Goal: Transaction & Acquisition: Subscribe to service/newsletter

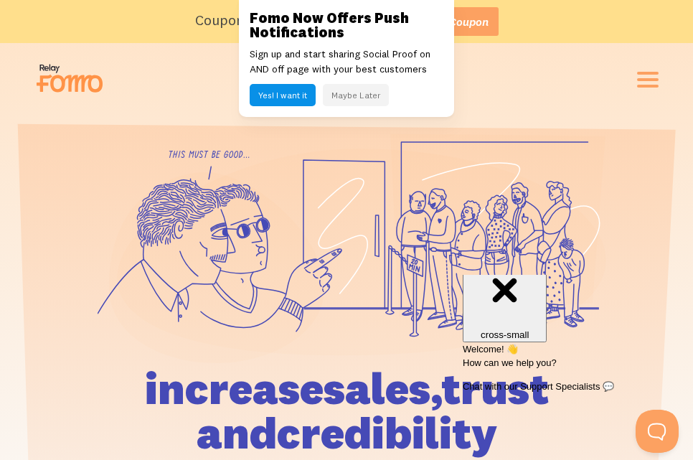
click at [364, 93] on button "Maybe Later" at bounding box center [356, 95] width 66 height 22
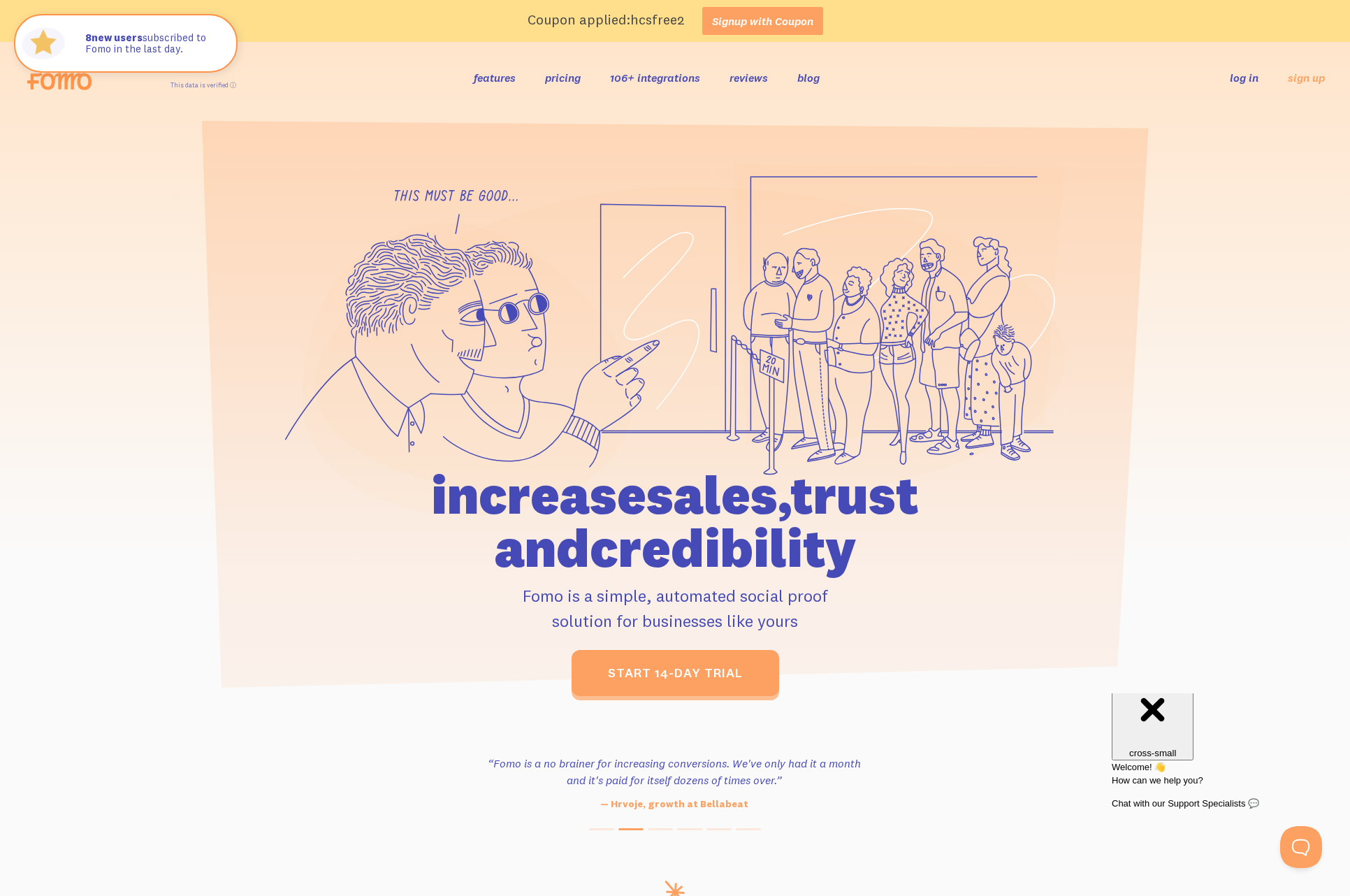
click at [573, 102] on header "features pricing 106+ integrations reviews blog log in sign up log in sign up" at bounding box center [675, 77] width 1350 height 71
click at [570, 81] on link "pricing" at bounding box center [563, 77] width 36 height 14
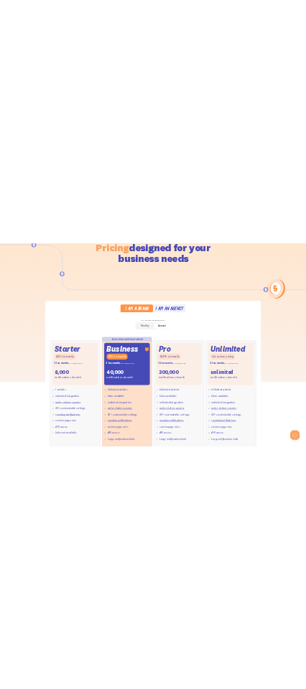
scroll to position [430, 0]
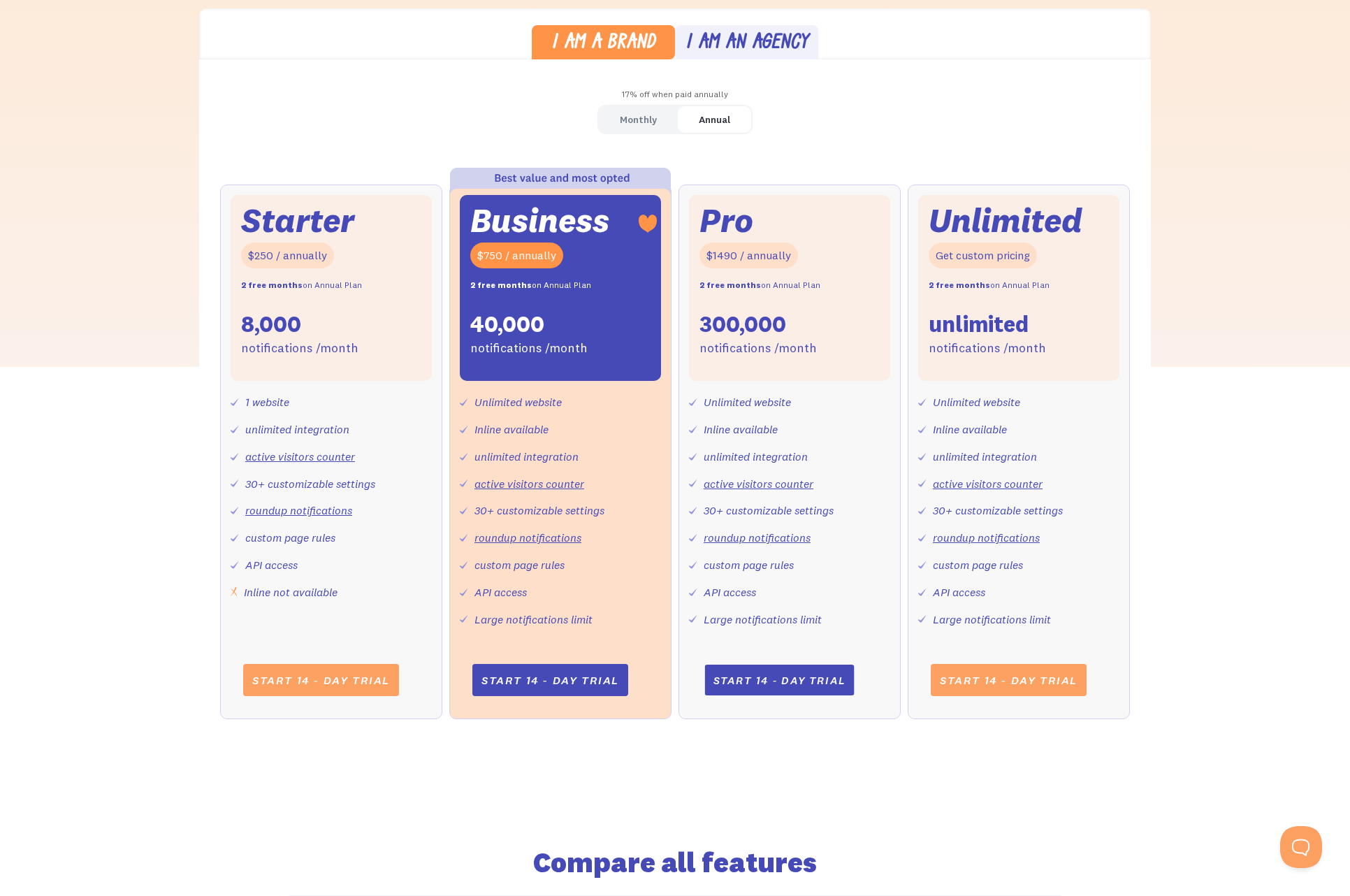
click at [771, 684] on link "Start 14 - day trial" at bounding box center [779, 680] width 150 height 31
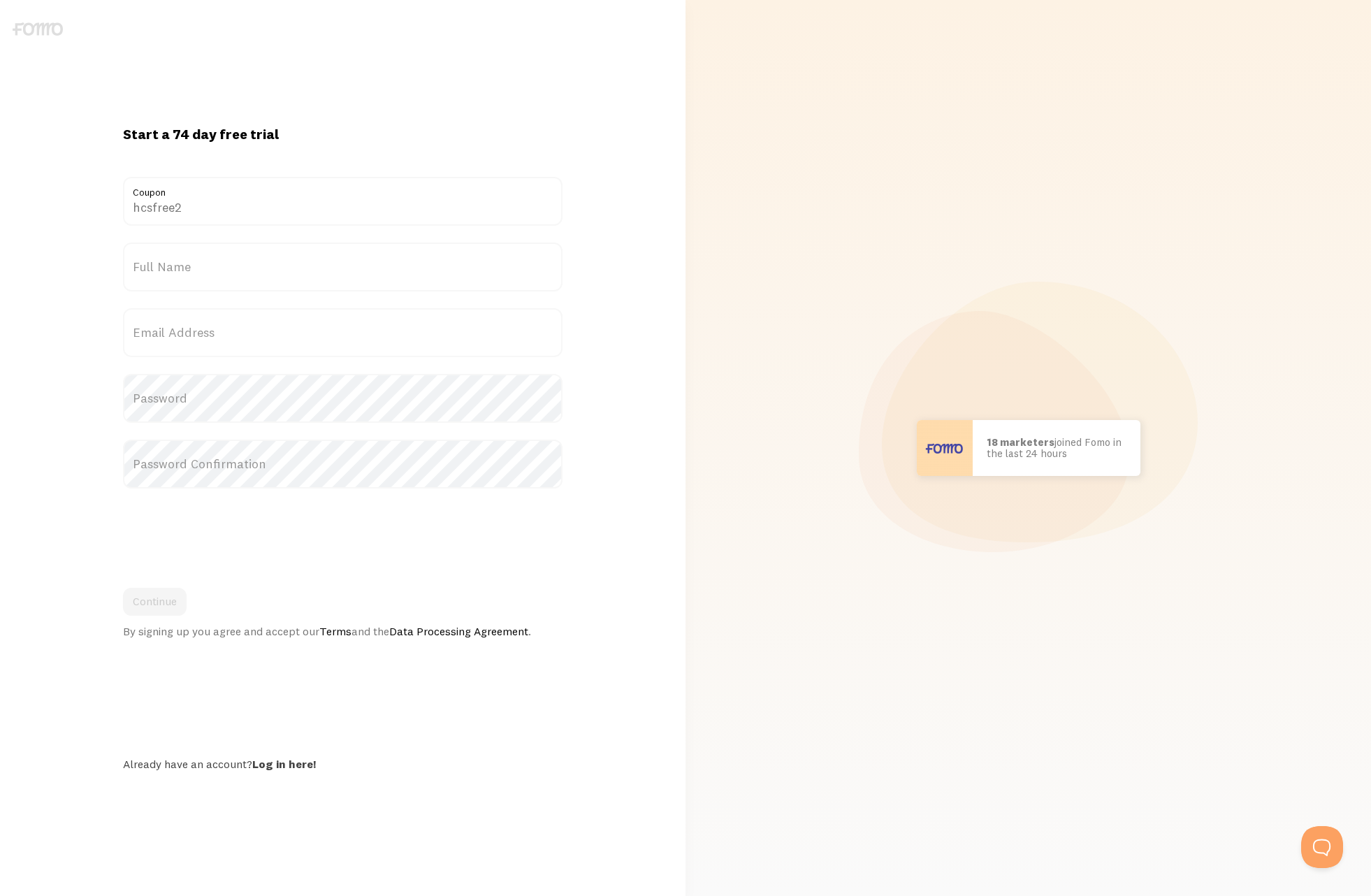
click at [325, 238] on form "hcsfree2 Coupon Title Full Name Email Address Password Password Confirmation Co…" at bounding box center [343, 406] width 440 height 461
click at [325, 276] on label "Full Name" at bounding box center [343, 267] width 440 height 49
click at [325, 276] on input "Full Name" at bounding box center [343, 267] width 440 height 49
type input "sadsa sadsa"
click at [228, 332] on label "Email Address" at bounding box center [343, 332] width 440 height 49
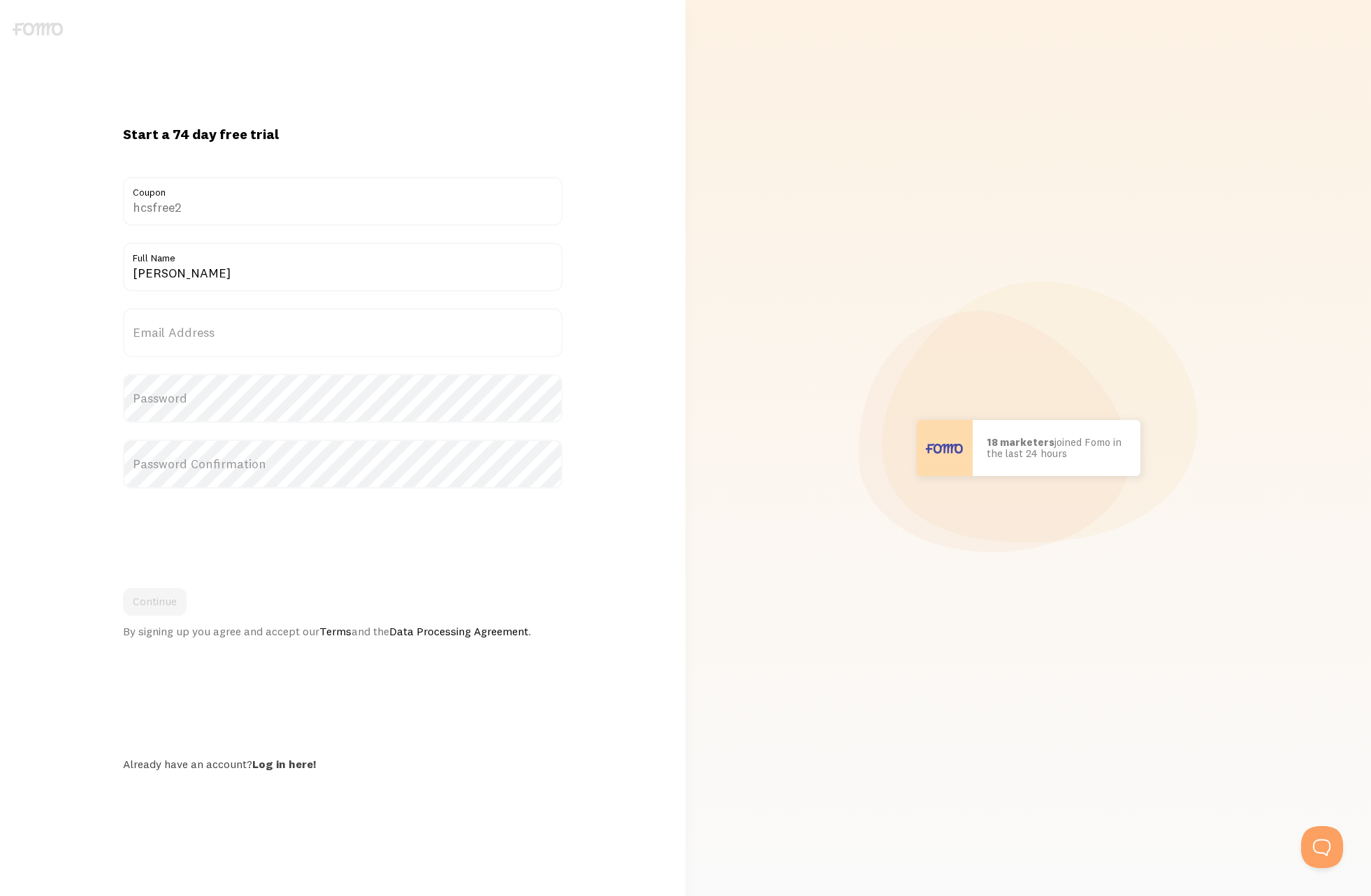
click at [228, 332] on input "Email Address" at bounding box center [343, 332] width 440 height 49
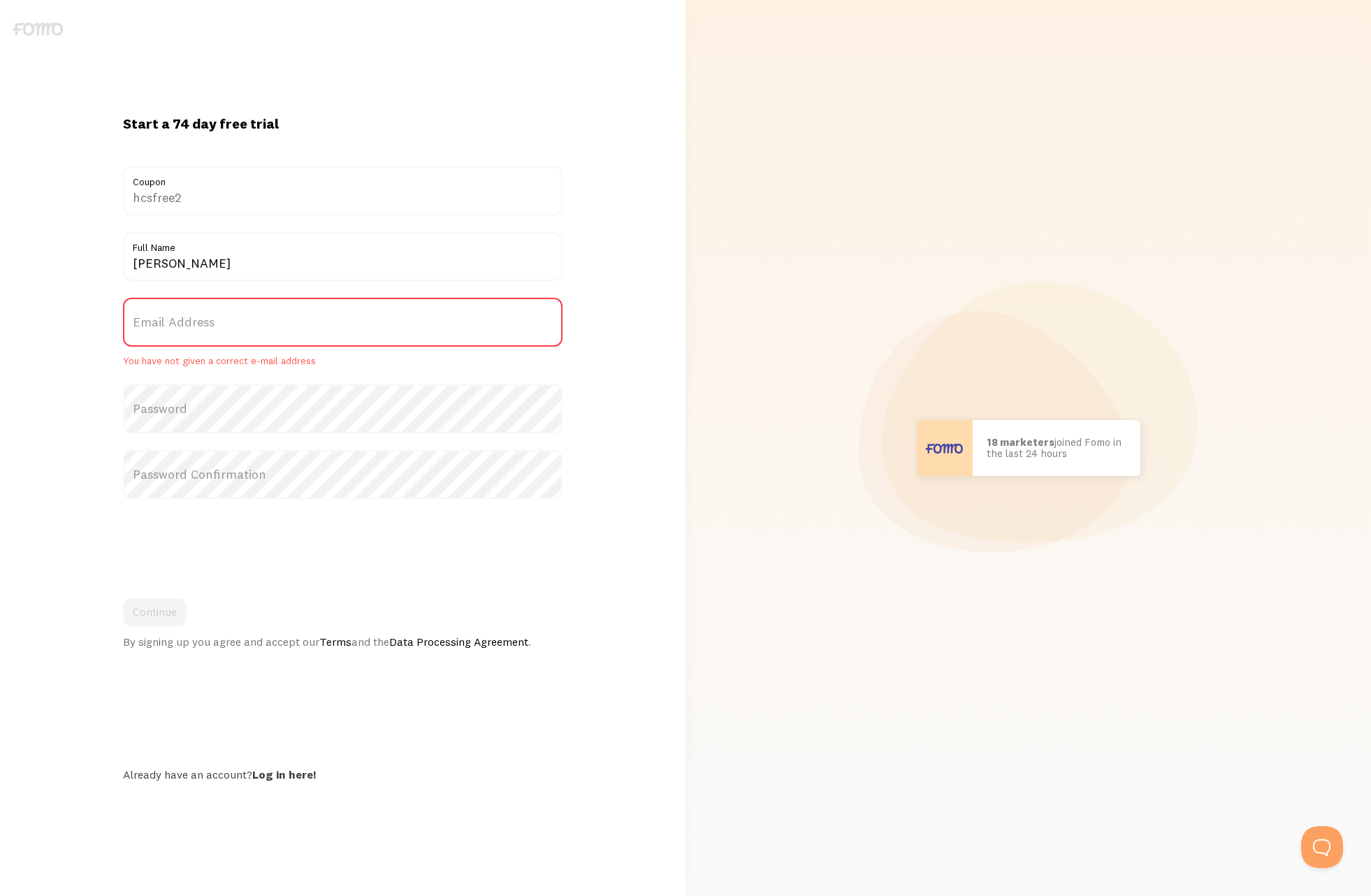
click at [228, 332] on label "Email Address" at bounding box center [343, 322] width 440 height 49
click at [228, 332] on input "Email Address" at bounding box center [343, 322] width 440 height 49
click at [228, 331] on label "Email Address" at bounding box center [343, 322] width 440 height 49
click at [228, 331] on input "Email Address" at bounding box center [343, 322] width 440 height 49
click at [206, 123] on h1 "Start a 74 day free trial" at bounding box center [343, 124] width 440 height 19
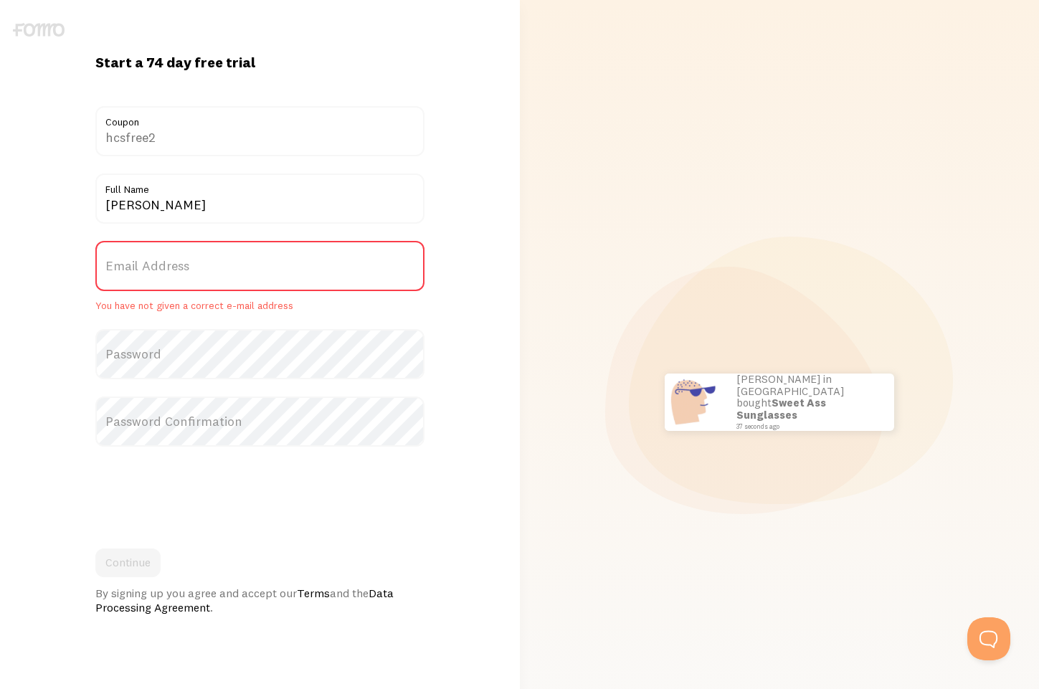
click at [211, 323] on form "hcsfree2 Coupon Title sadsa sadsa Full Name Email Address You have not given a …" at bounding box center [259, 360] width 329 height 509
click at [224, 273] on label "Email Address" at bounding box center [259, 266] width 329 height 50
click at [224, 273] on input "Email Address" at bounding box center [259, 266] width 329 height 50
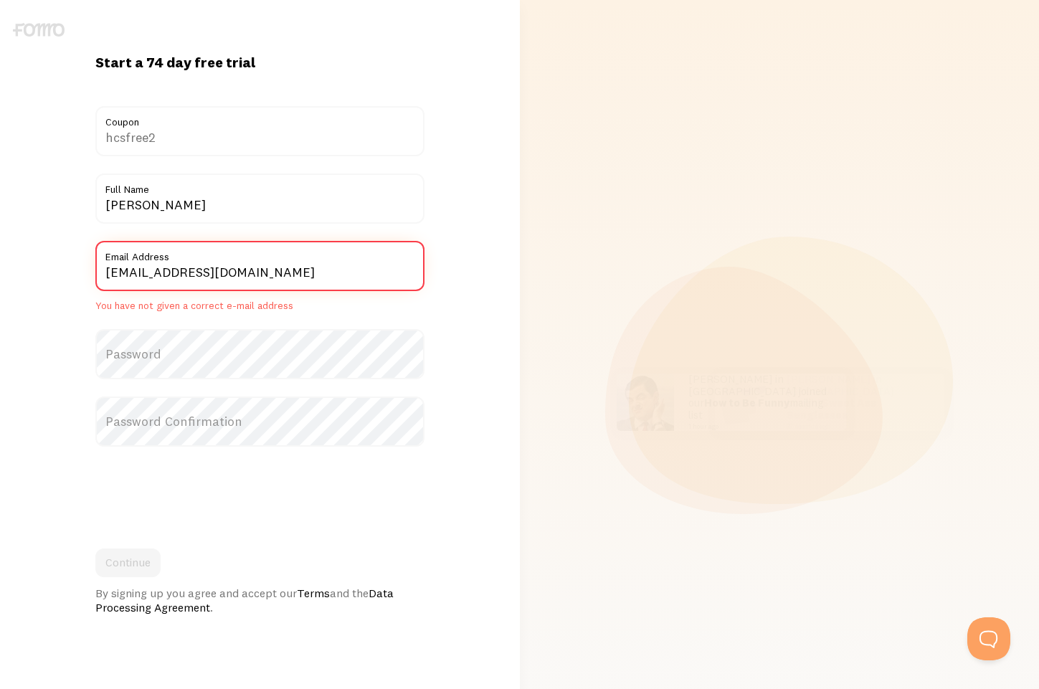
type input "[EMAIL_ADDRESS][DOMAIN_NAME]"
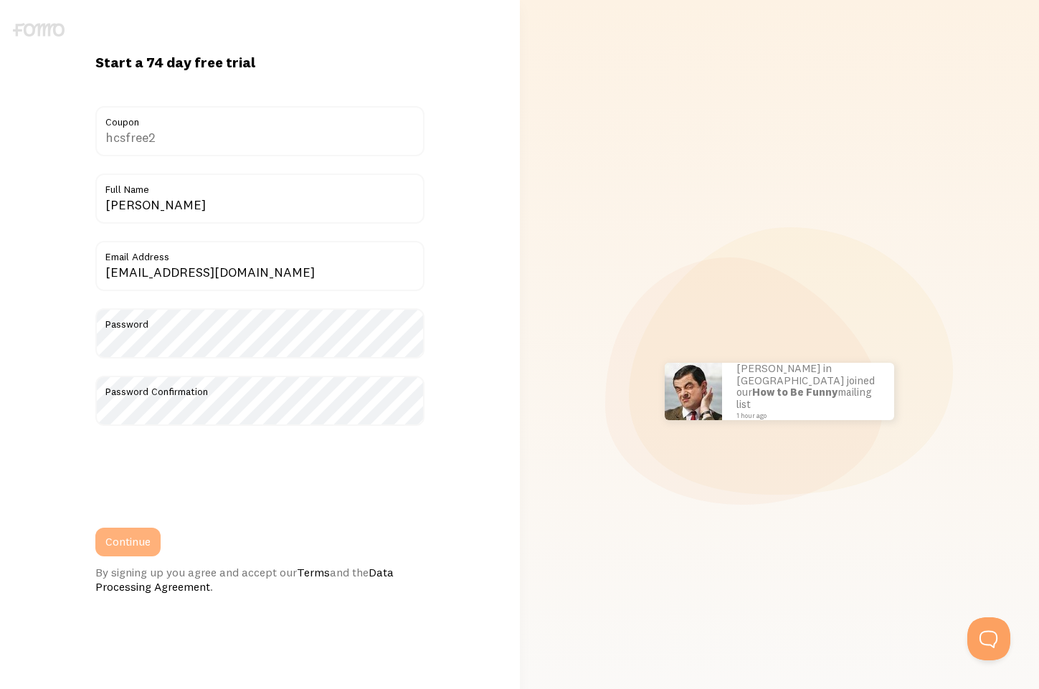
click at [136, 534] on button "Continue" at bounding box center [127, 542] width 65 height 29
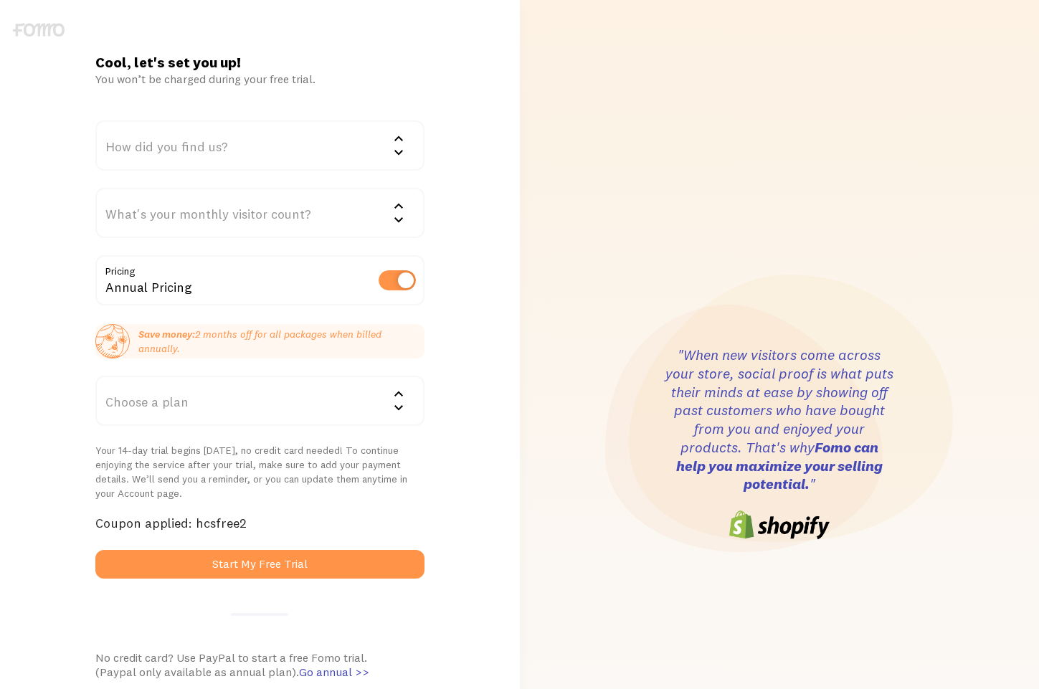
click at [227, 388] on div "Choose a plan" at bounding box center [259, 401] width 329 height 50
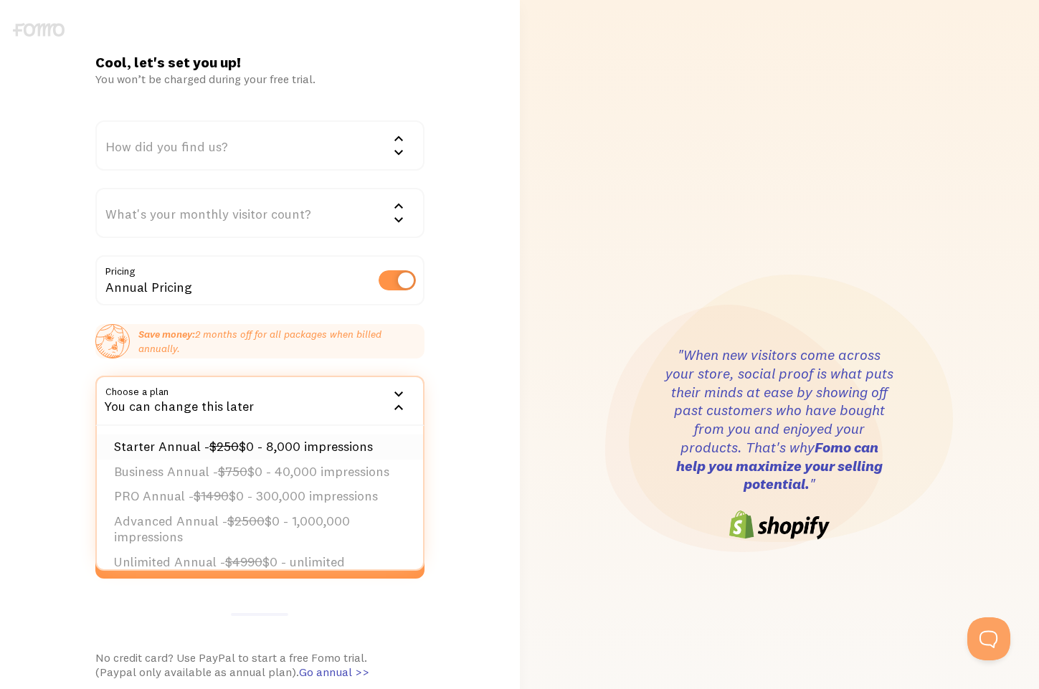
click at [205, 435] on li "Starter Annual - $250 $0 - 8,000 impressions" at bounding box center [260, 447] width 326 height 25
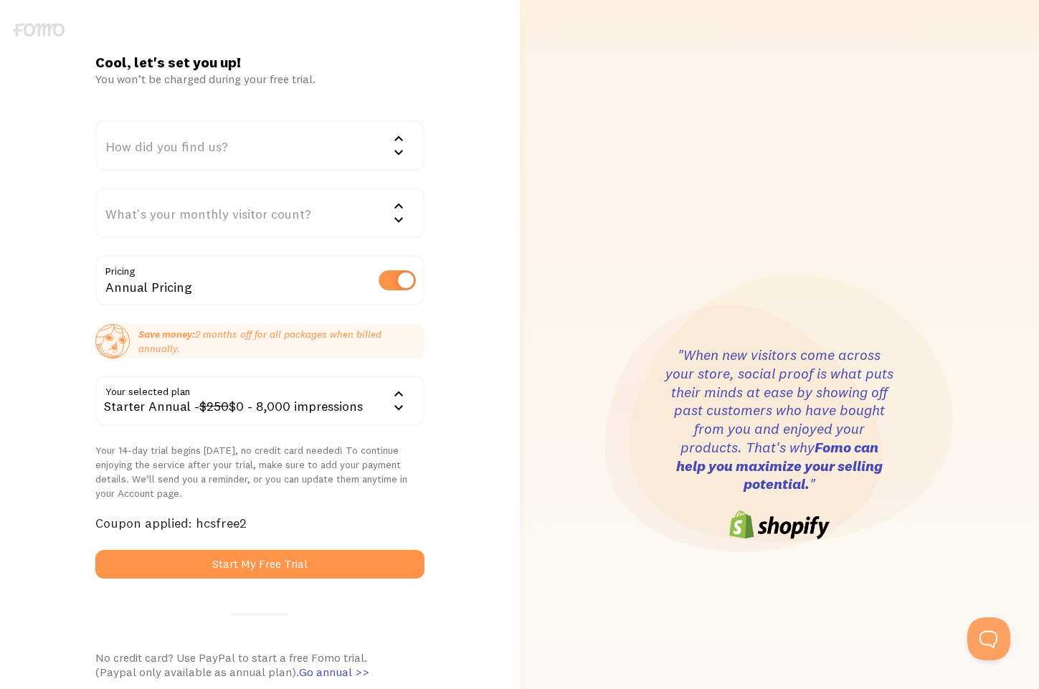
click at [239, 154] on div "How did you find us?" at bounding box center [259, 146] width 329 height 50
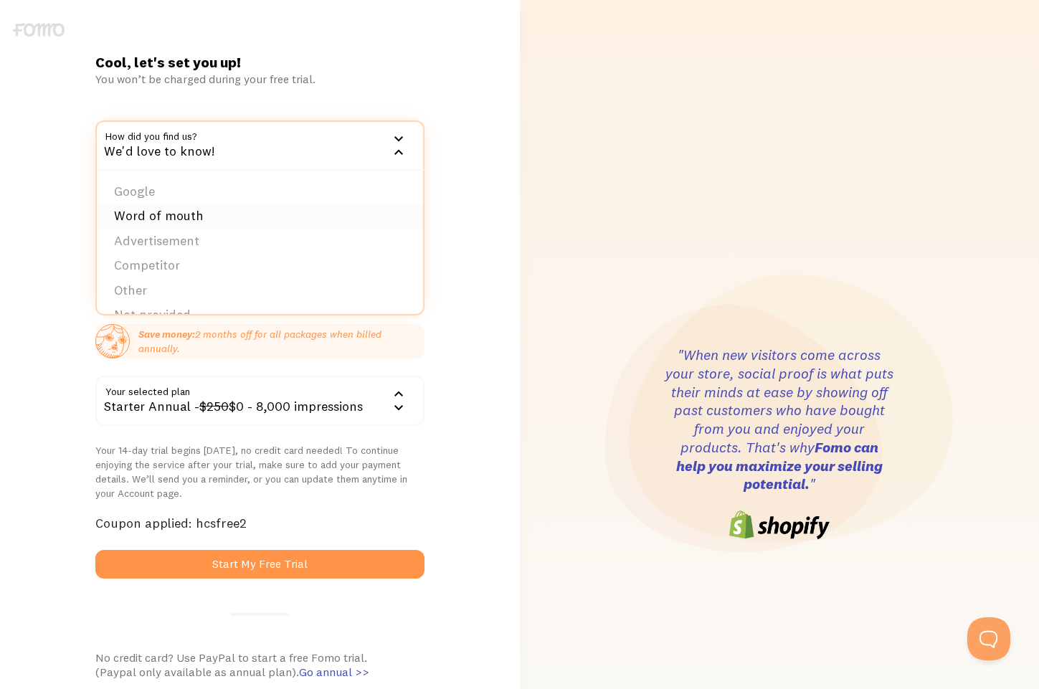
click at [214, 220] on li "Word of mouth" at bounding box center [260, 216] width 326 height 25
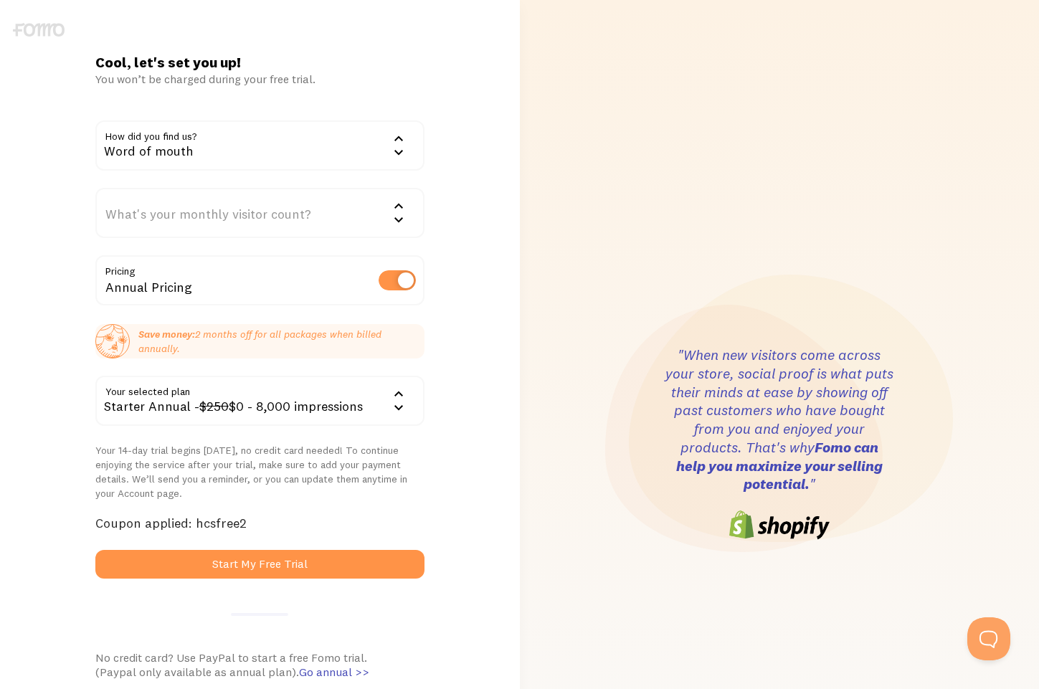
click at [207, 204] on div "What's your monthly visitor count?" at bounding box center [259, 213] width 329 height 50
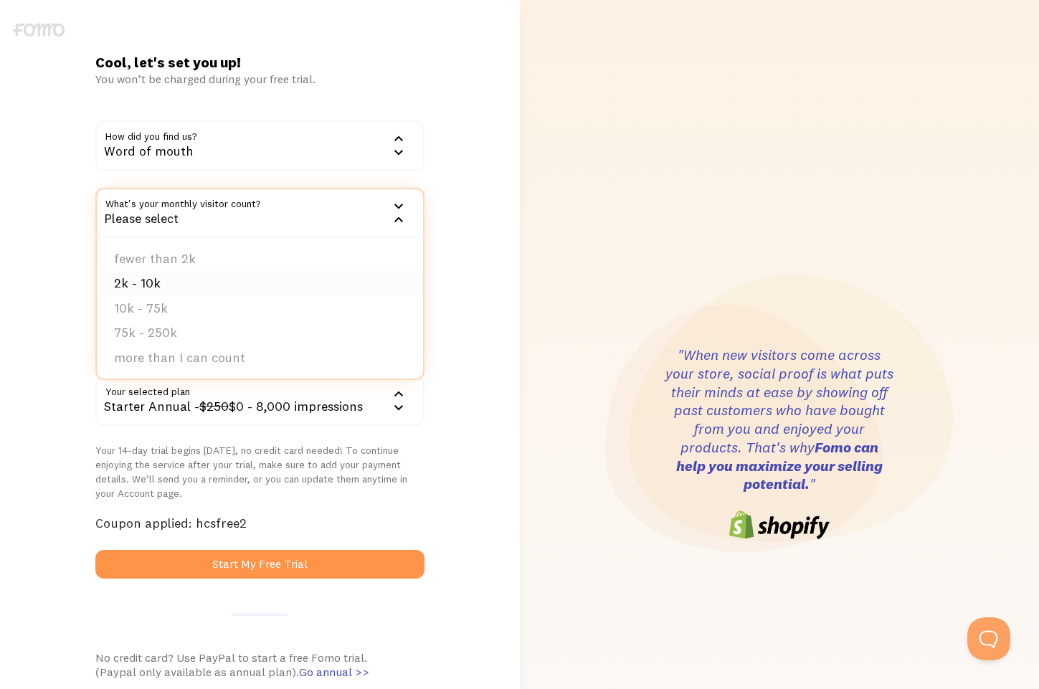
click at [202, 278] on li "2k - 10k" at bounding box center [260, 283] width 326 height 25
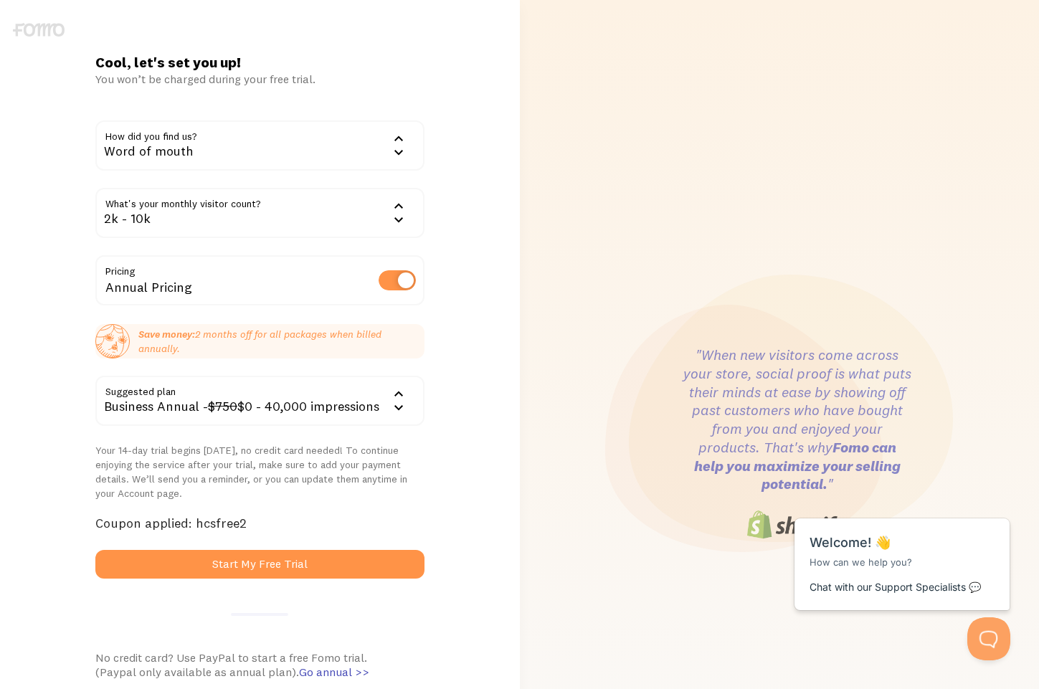
click at [293, 542] on form "How did you find us? Word of mouth Google Word of mouth Advertisement Competito…" at bounding box center [259, 350] width 329 height 458
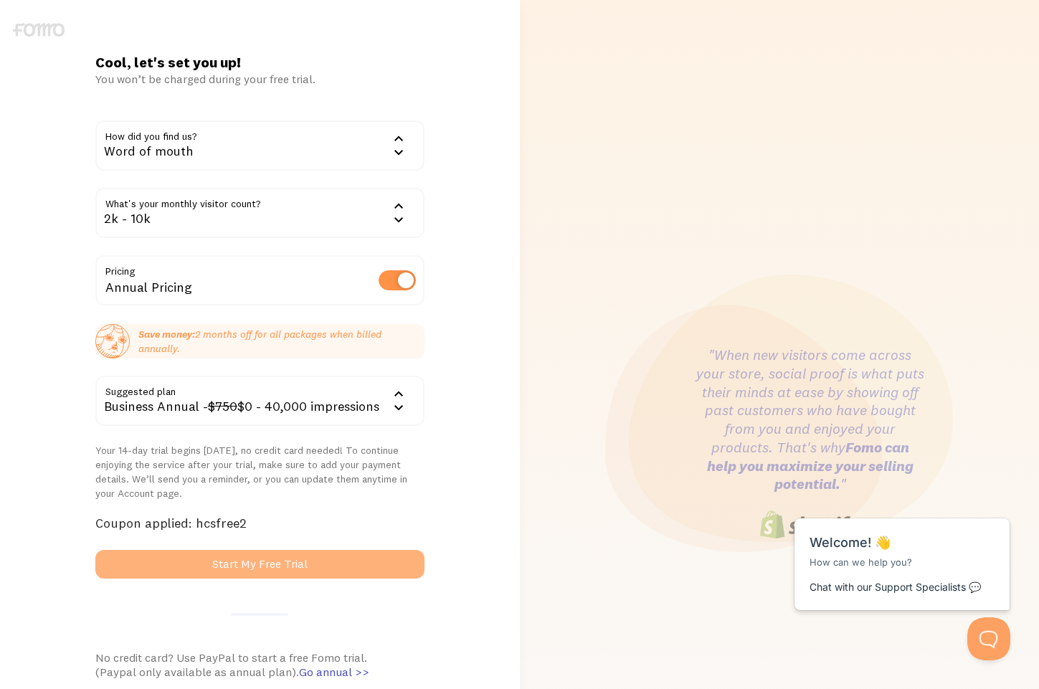
click at [286, 560] on button "Start My Free Trial" at bounding box center [259, 564] width 329 height 29
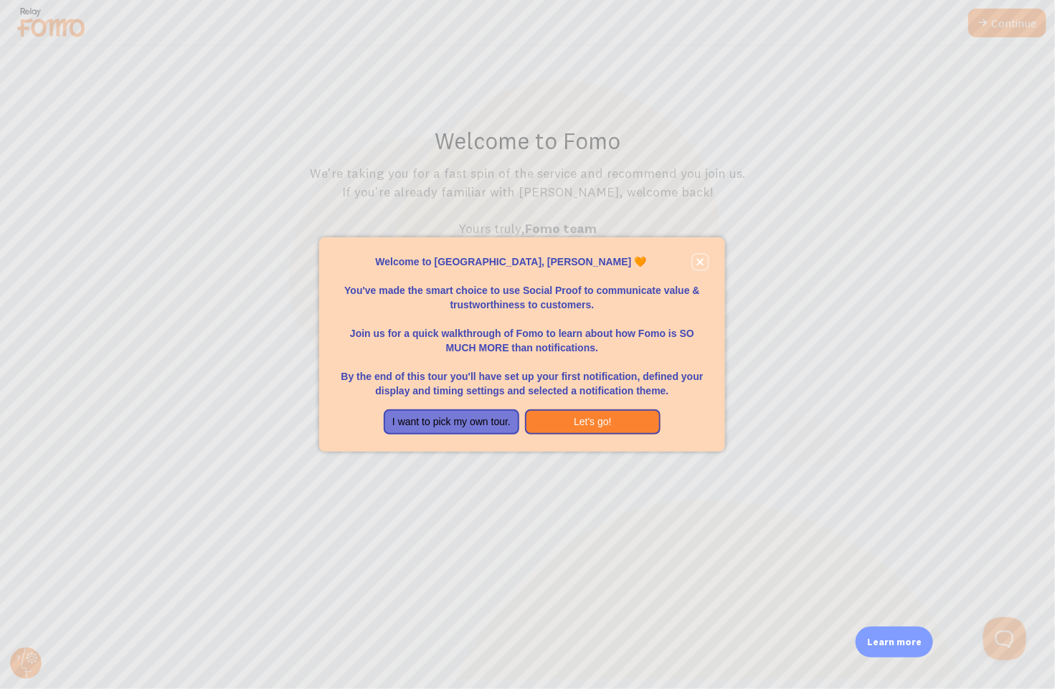
click at [697, 265] on button "close," at bounding box center [700, 262] width 15 height 15
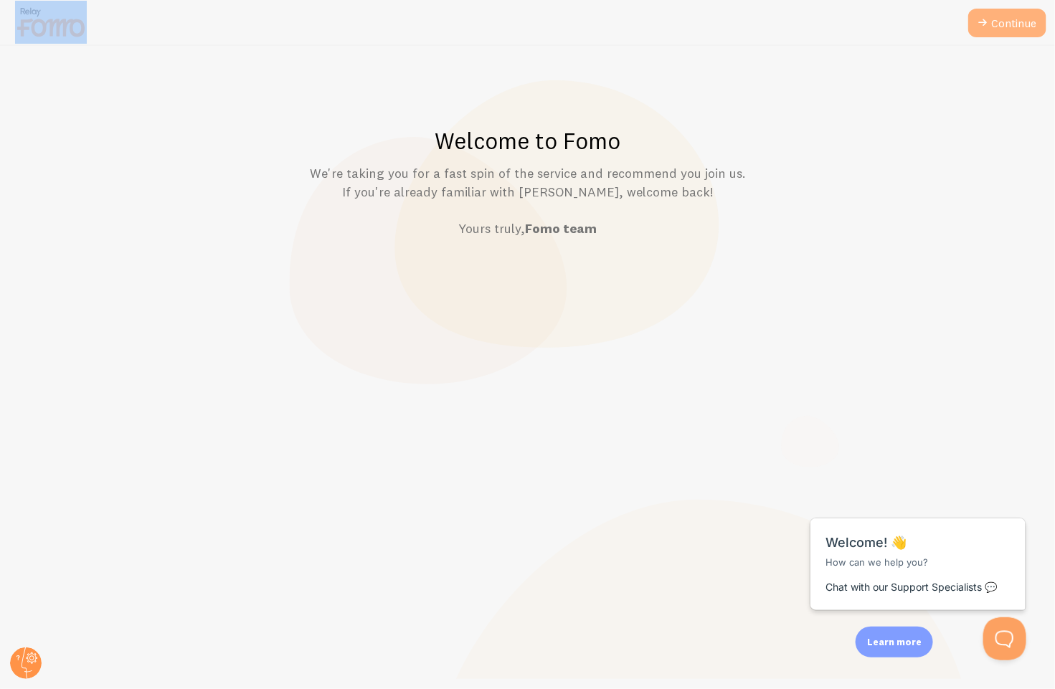
drag, startPoint x: 988, startPoint y: 39, endPoint x: 991, endPoint y: 28, distance: 11.8
click at [991, 28] on div "Continue Welcome to Fomo We're taking you for a fast spin of the service and re…" at bounding box center [527, 344] width 1055 height 689
click at [991, 28] on link "Continue" at bounding box center [1007, 23] width 78 height 29
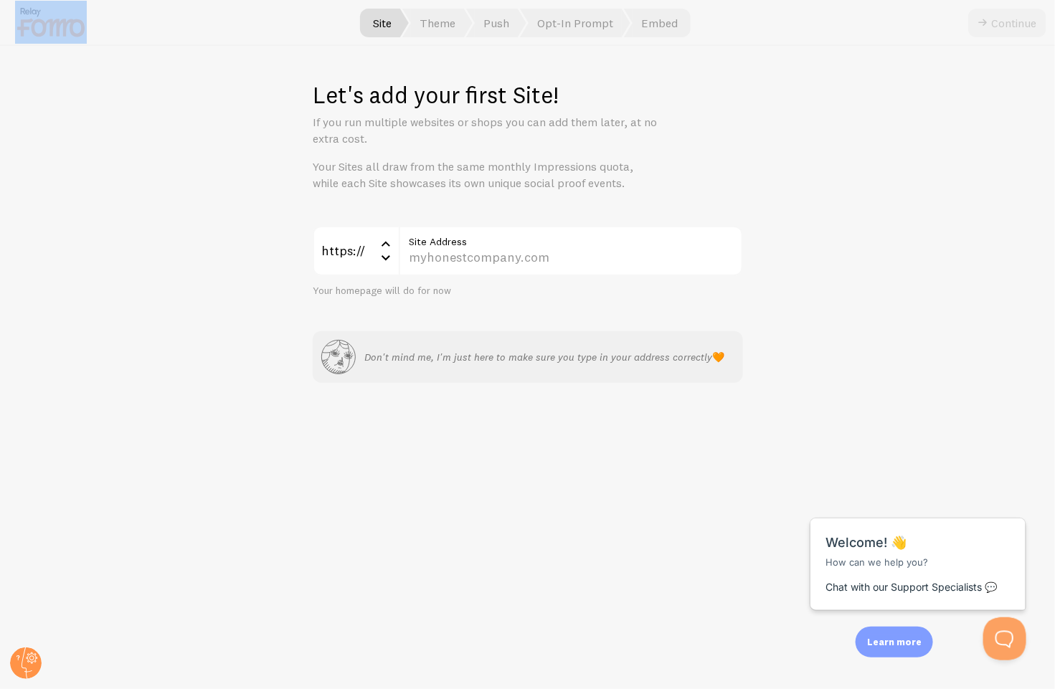
click at [945, 123] on div "Let's add your first Site! If you run multiple websites or shops you can add th…" at bounding box center [528, 367] width 1054 height 643
